Goal: Transaction & Acquisition: Download file/media

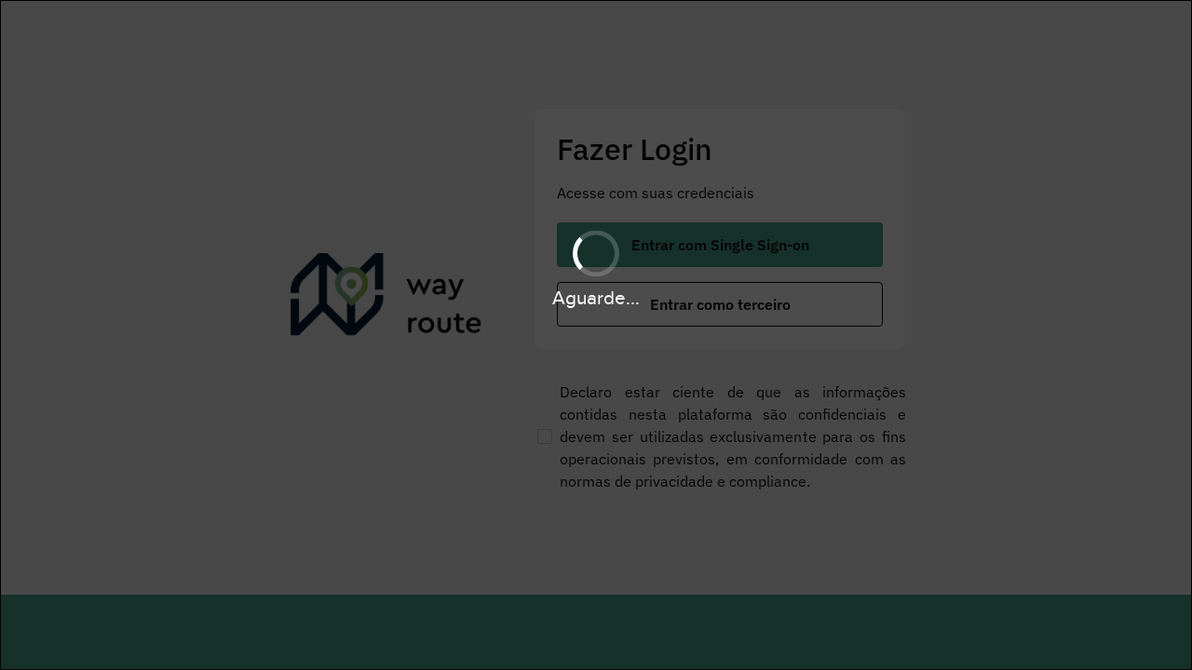
scroll to position [0, 2]
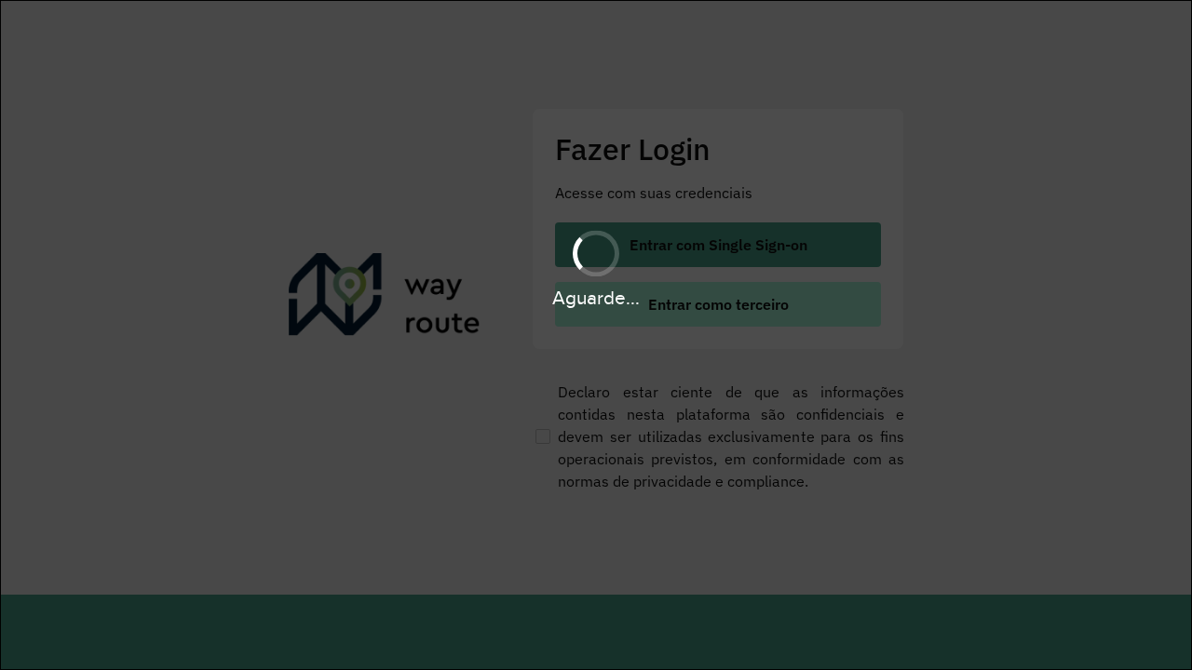
click at [718, 305] on span "Entrar como terceiro" at bounding box center [718, 304] width 141 height 15
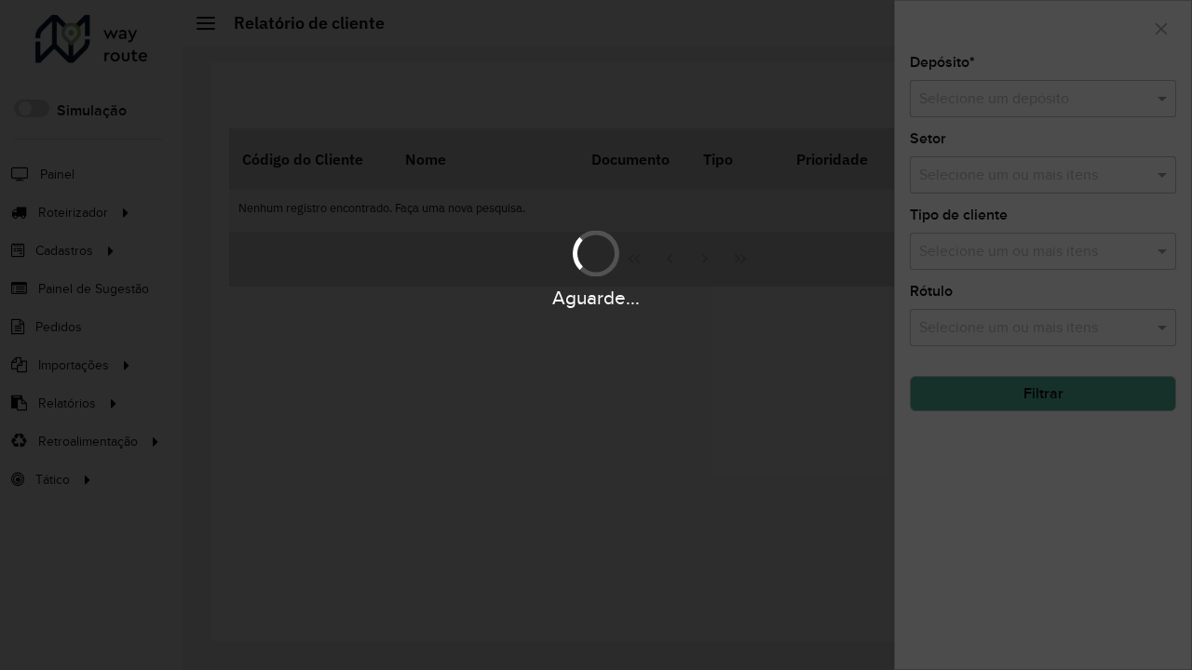
click at [1024, 99] on input "text" at bounding box center [1024, 99] width 210 height 22
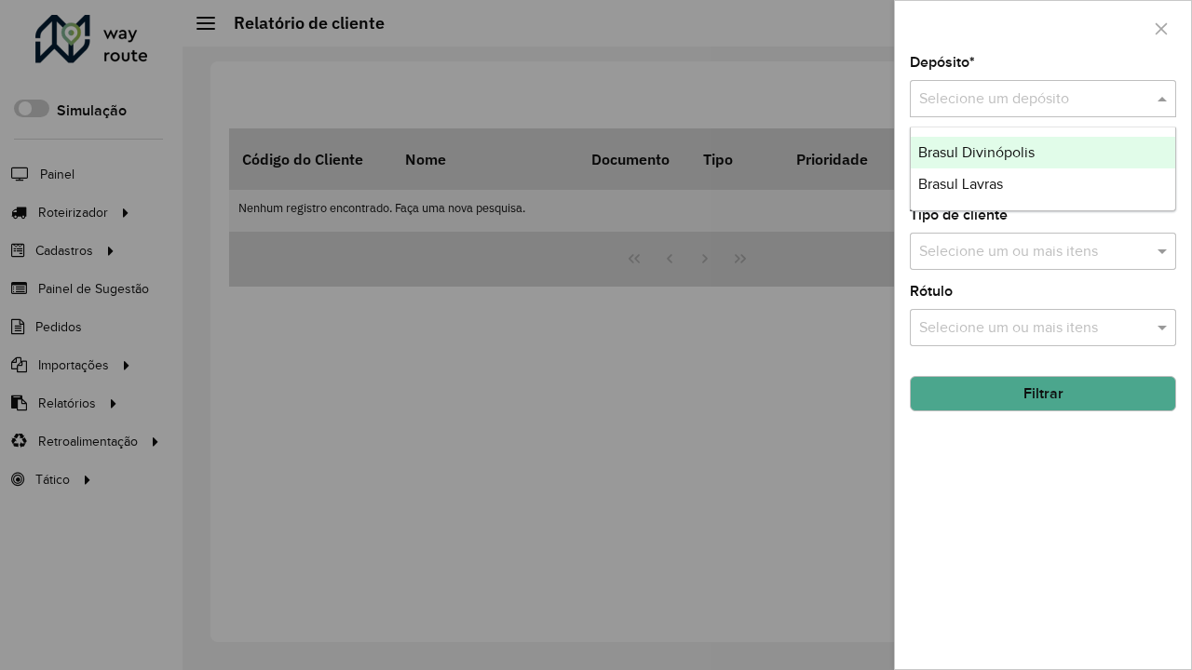
click at [1043, 184] on div "Brasul Lavras" at bounding box center [1043, 185] width 264 height 32
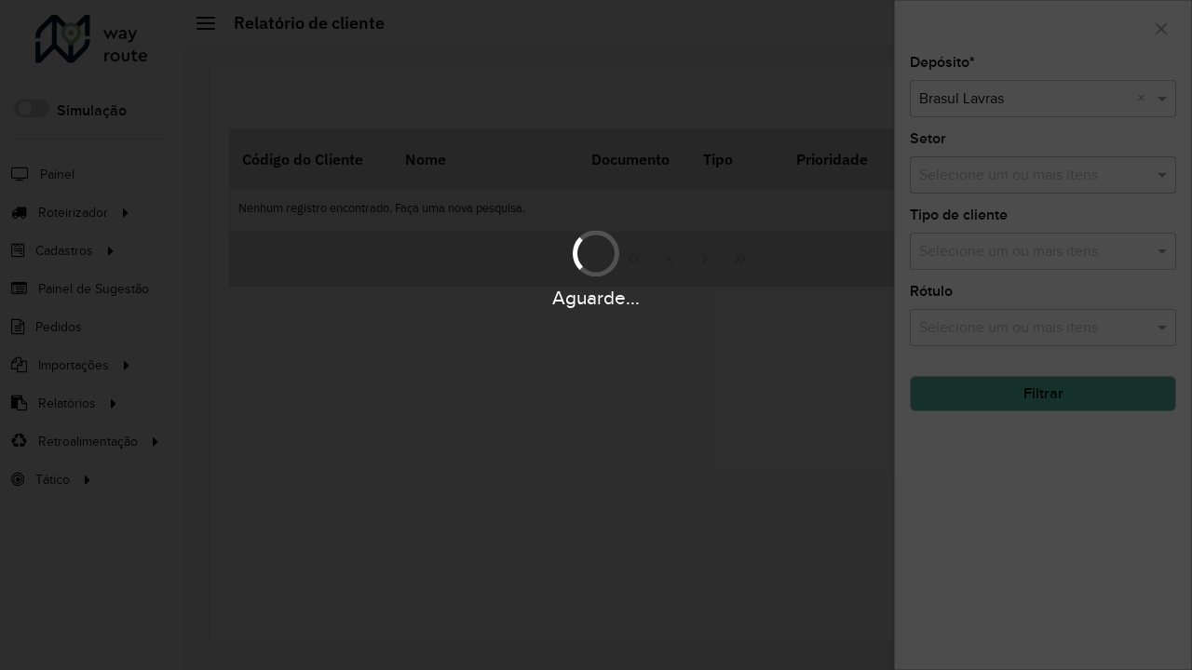
click at [1043, 394] on button "Filtrar" at bounding box center [1043, 393] width 266 height 35
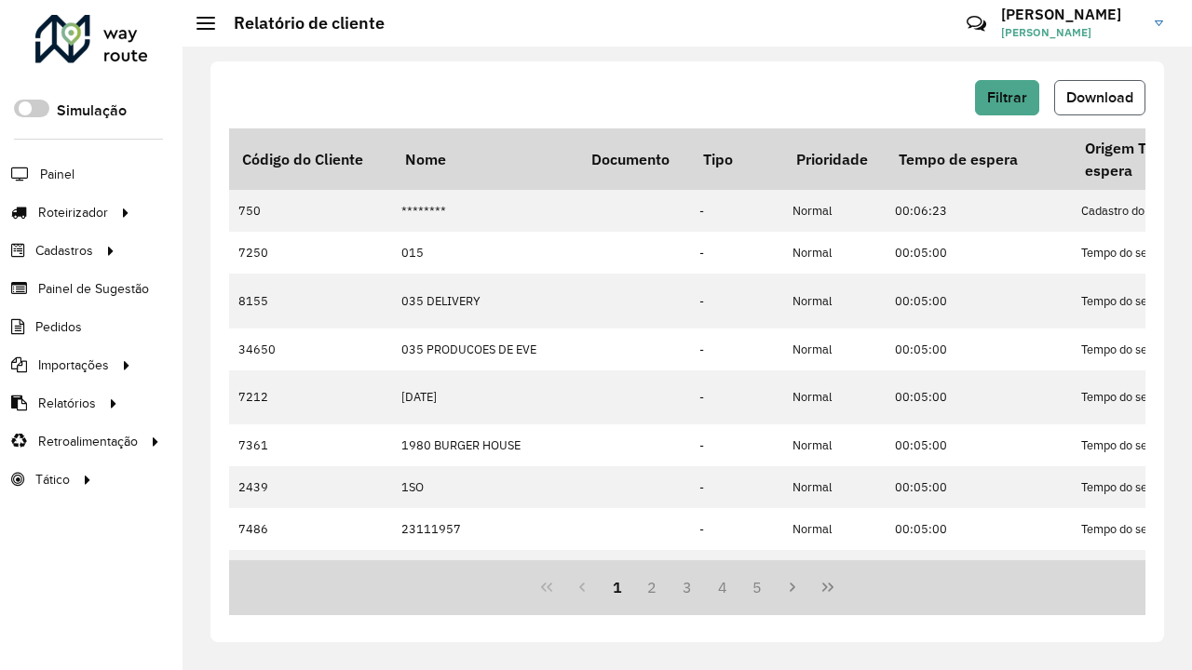
click at [1100, 98] on span "Download" at bounding box center [1099, 97] width 67 height 16
